Goal: Transaction & Acquisition: Purchase product/service

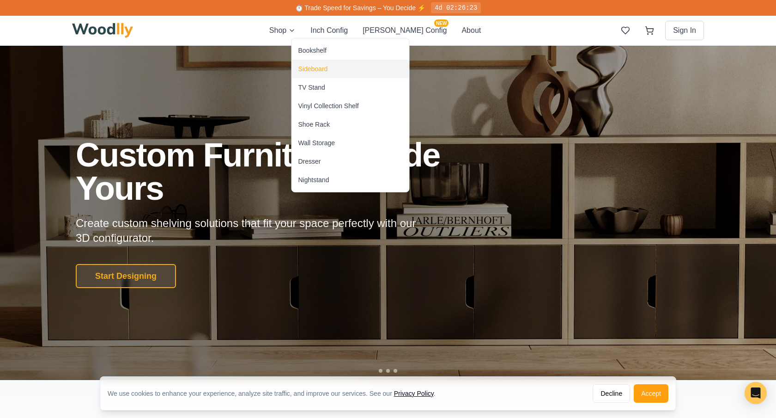
click at [315, 66] on div "Sideboard" at bounding box center [314, 68] width 30 height 9
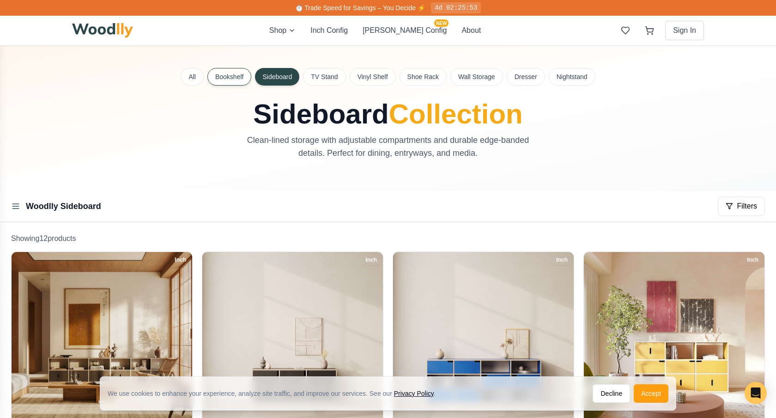
click at [230, 70] on button "Bookshelf" at bounding box center [229, 77] width 44 height 18
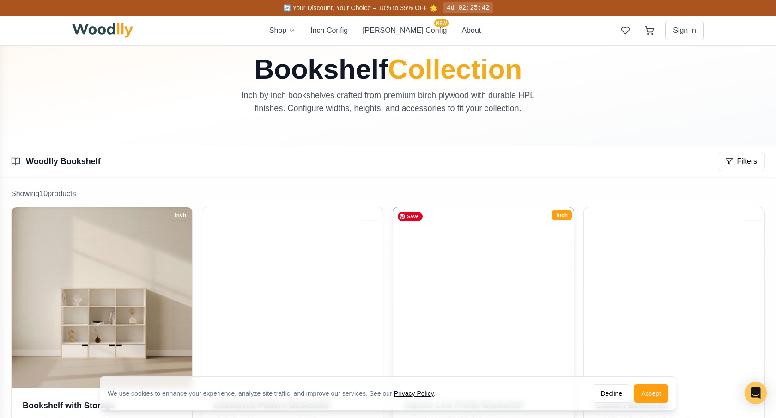
scroll to position [90, 0]
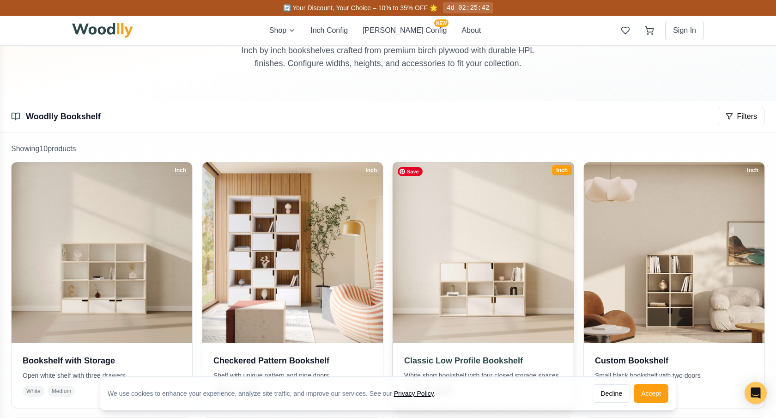
click at [497, 264] on img at bounding box center [484, 253] width 190 height 190
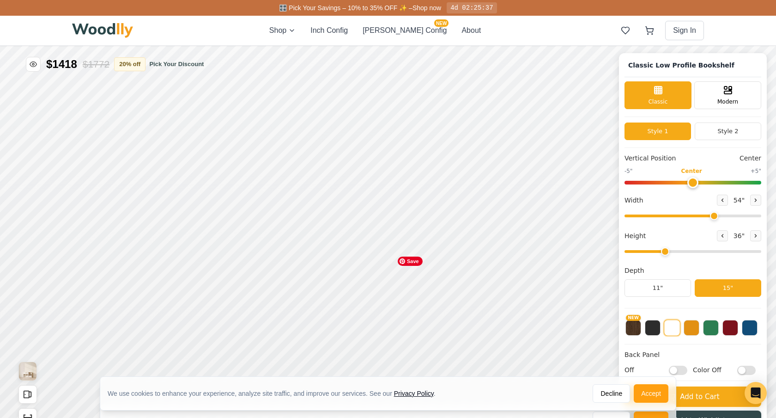
type input "54"
type input "3"
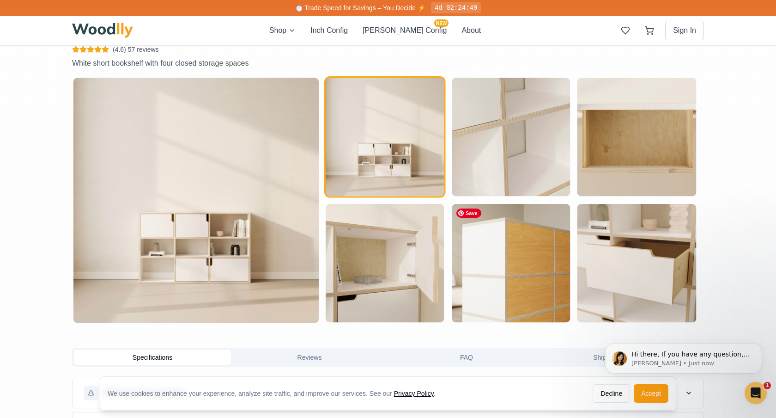
scroll to position [477, 0]
